Goal: Information Seeking & Learning: Learn about a topic

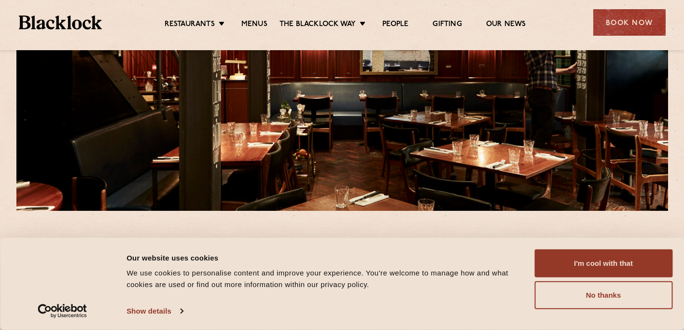
scroll to position [137, 0]
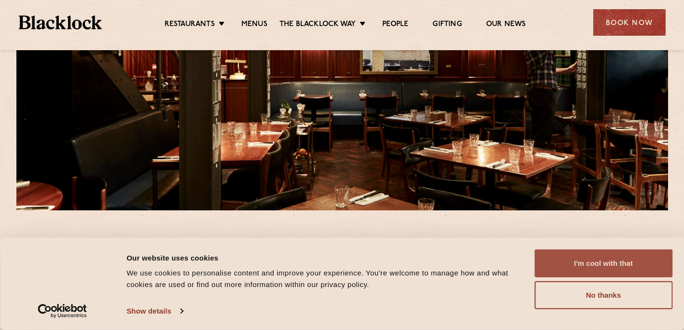
click at [606, 259] on button "I'm cool with that" at bounding box center [603, 264] width 138 height 28
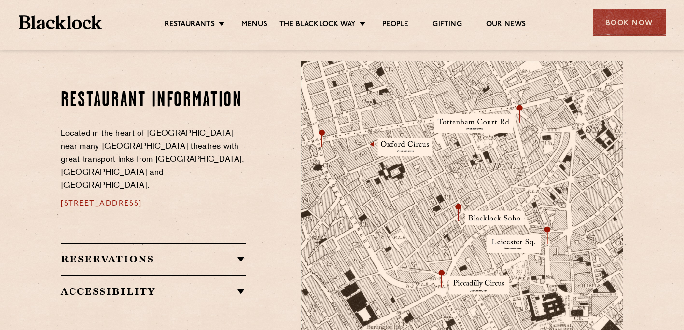
scroll to position [508, 0]
click at [258, 23] on link "Menus" at bounding box center [254, 25] width 26 height 11
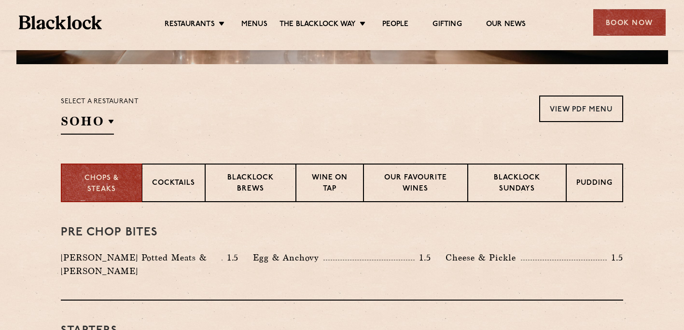
scroll to position [348, 0]
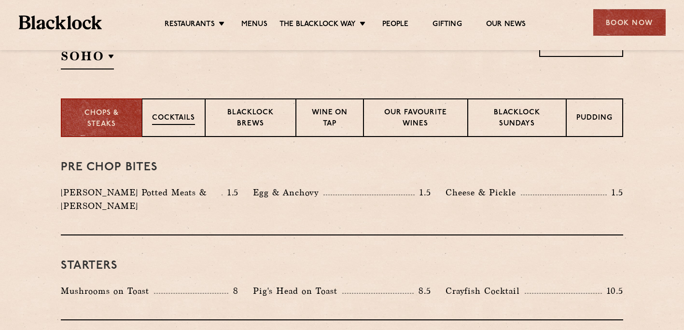
click at [163, 101] on div "Cocktails" at bounding box center [173, 117] width 63 height 39
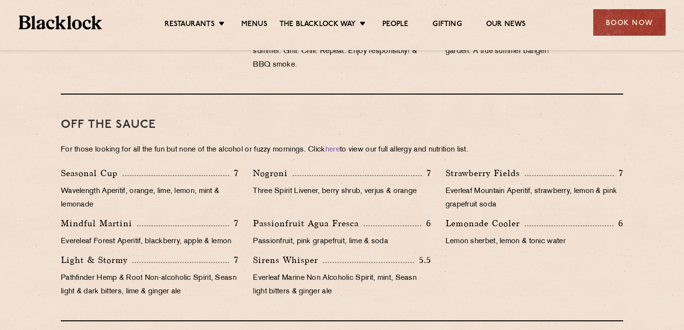
scroll to position [925, 0]
